Goal: Task Accomplishment & Management: Use online tool/utility

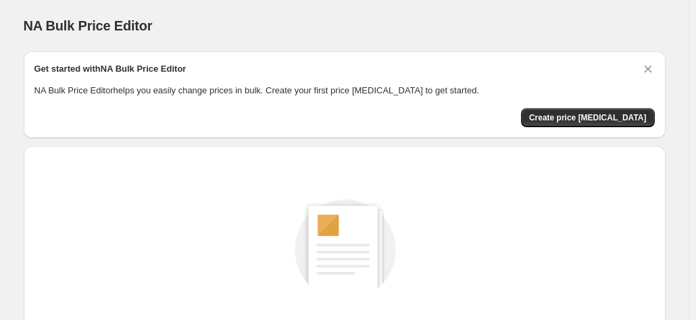
click at [346, 41] on div "NA Bulk Price Editor. This page is ready NA Bulk Price Editor" at bounding box center [345, 25] width 642 height 51
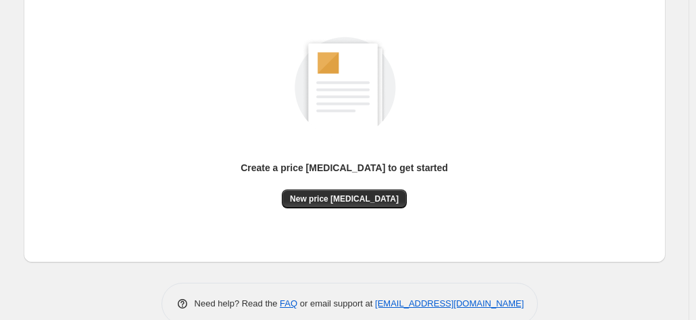
scroll to position [186, 0]
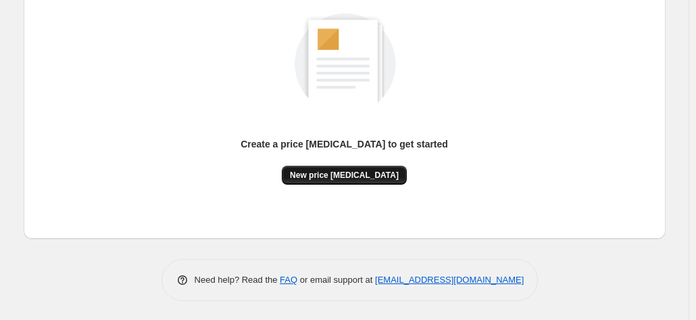
click at [335, 175] on span "New price [MEDICAL_DATA]" at bounding box center [344, 175] width 109 height 11
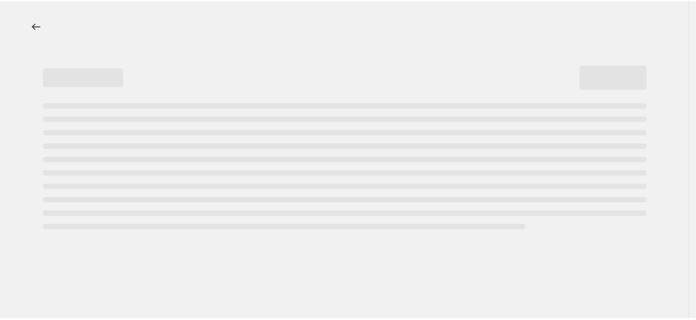
select select "percentage"
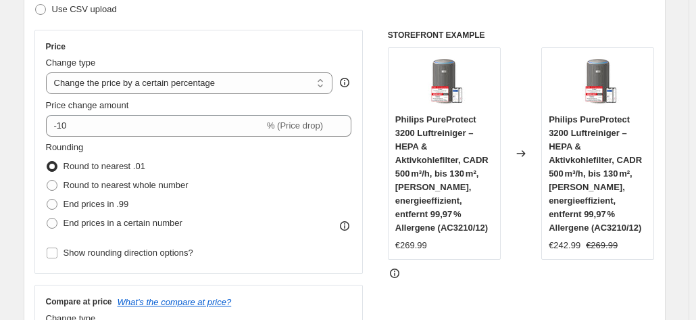
scroll to position [290, 0]
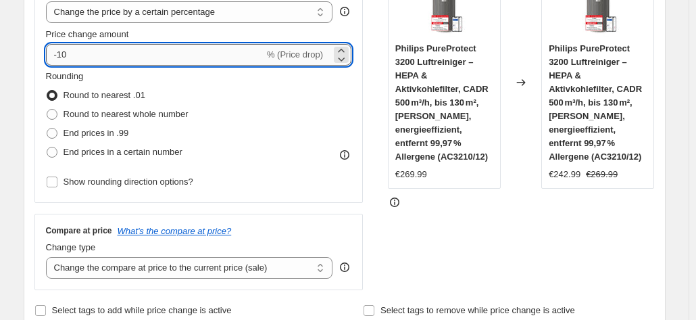
click at [233, 54] on input "-10" at bounding box center [155, 55] width 218 height 22
type input "-1"
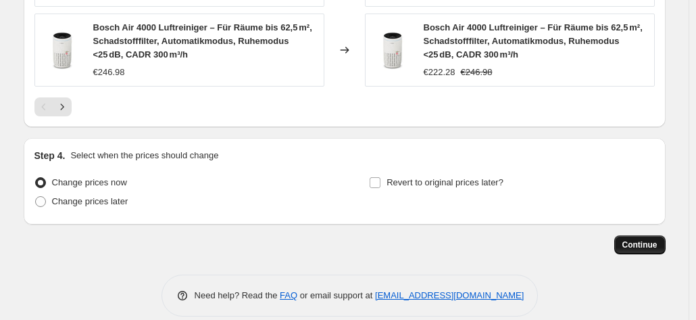
type input "-35"
click at [637, 239] on span "Continue" at bounding box center [640, 244] width 35 height 11
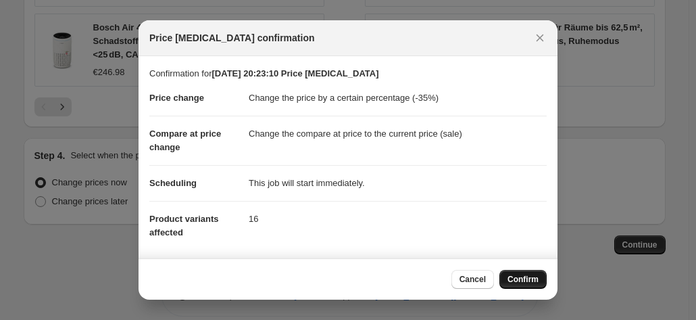
click at [526, 281] on span "Confirm" at bounding box center [523, 279] width 31 height 11
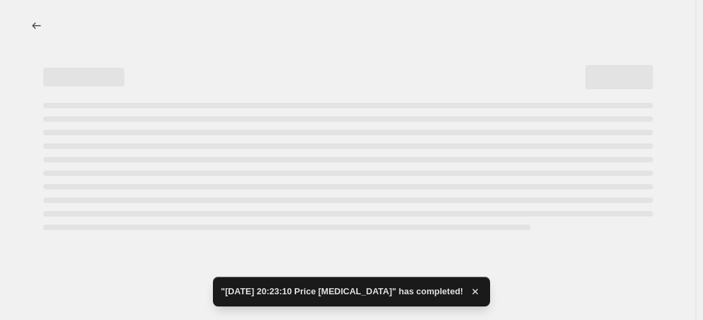
select select "percentage"
